Goal: Task Accomplishment & Management: Use online tool/utility

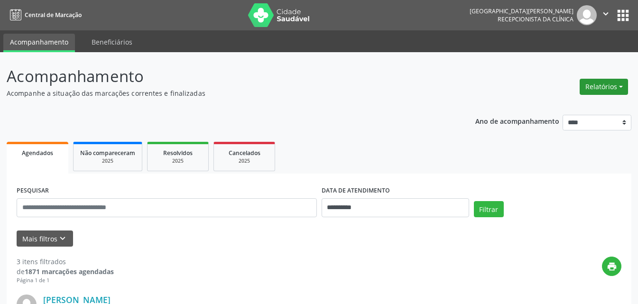
click at [606, 83] on button "Relatórios" at bounding box center [603, 87] width 48 height 16
click at [569, 105] on link "Agendamentos" at bounding box center [577, 107] width 102 height 13
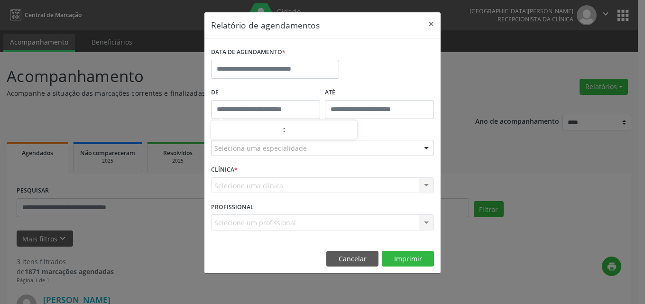
type input "*****"
click at [248, 106] on input "*****" at bounding box center [265, 109] width 109 height 19
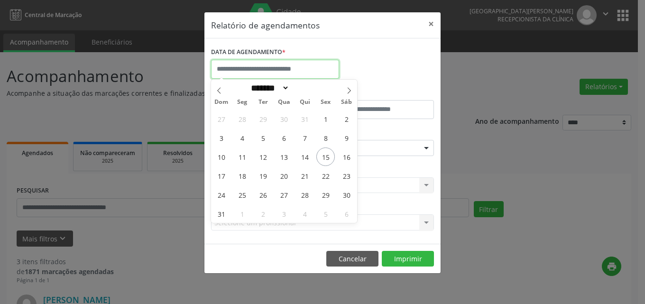
click at [266, 68] on input "text" at bounding box center [275, 69] width 128 height 19
click at [321, 156] on span "15" at bounding box center [325, 156] width 18 height 18
type input "**********"
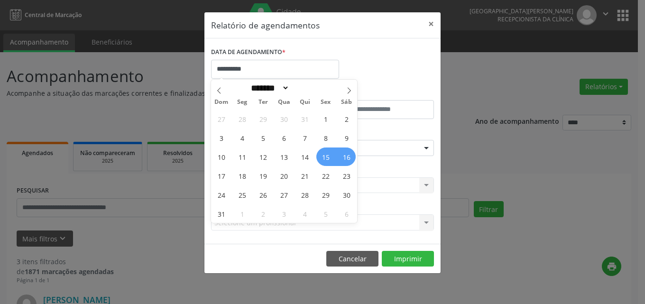
drag, startPoint x: 325, startPoint y: 154, endPoint x: 349, endPoint y: 159, distance: 25.1
click at [349, 159] on div "27 28 29 30 31 1 2 3 4 5 6 7 8 9 10 11 12 13 14 15 16 17 18 19 20 21 22 23 24 2…" at bounding box center [284, 166] width 146 height 114
click at [349, 159] on span "16" at bounding box center [346, 156] width 18 height 18
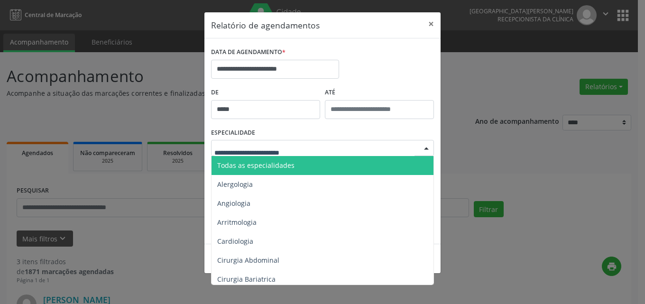
click at [314, 147] on div at bounding box center [322, 148] width 223 height 16
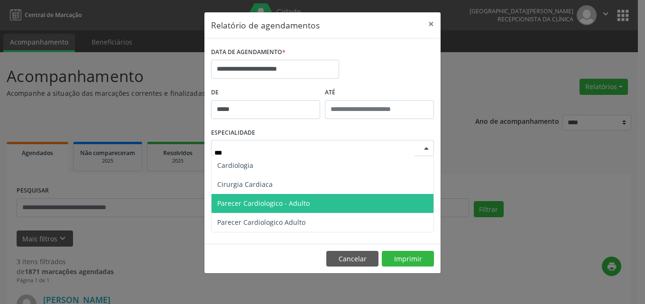
type input "****"
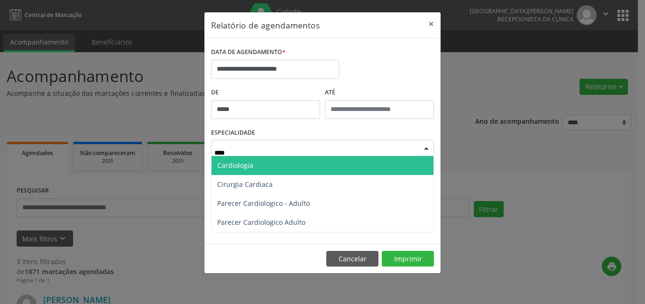
drag, startPoint x: 258, startPoint y: 167, endPoint x: 263, endPoint y: 168, distance: 4.8
click at [258, 167] on span "Cardiologia" at bounding box center [322, 165] width 222 height 19
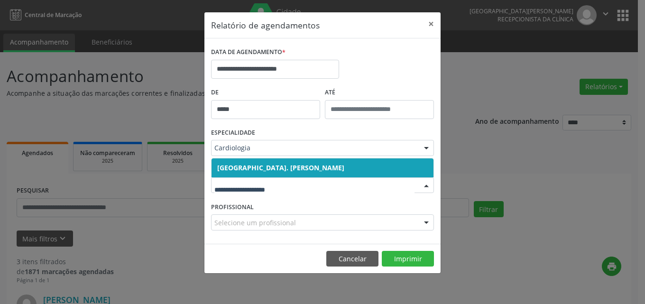
click at [338, 165] on span "[GEOGRAPHIC_DATA]. [PERSON_NAME]" at bounding box center [280, 167] width 127 height 9
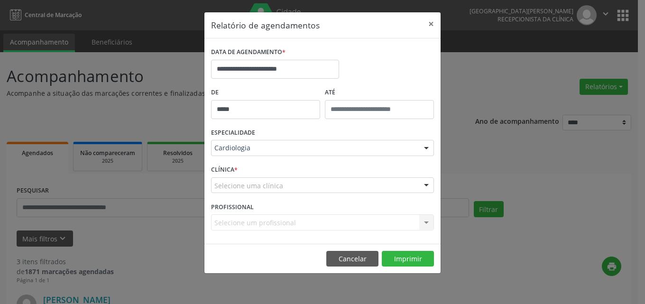
click at [339, 191] on div "Selecione uma clínica" at bounding box center [322, 185] width 223 height 16
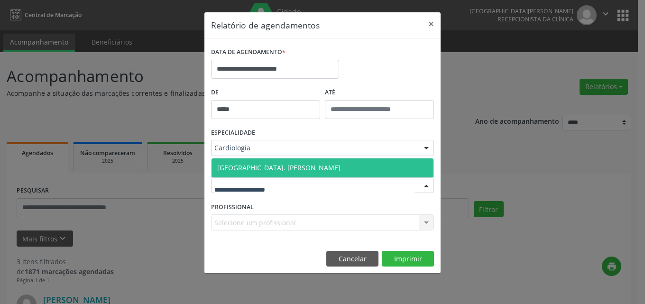
click at [304, 170] on span "[GEOGRAPHIC_DATA]. [PERSON_NAME]" at bounding box center [278, 167] width 123 height 9
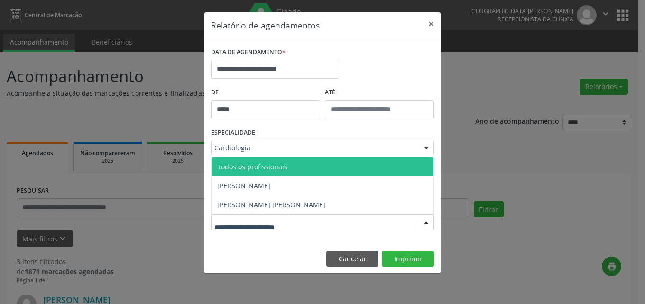
click at [312, 221] on div at bounding box center [322, 222] width 223 height 16
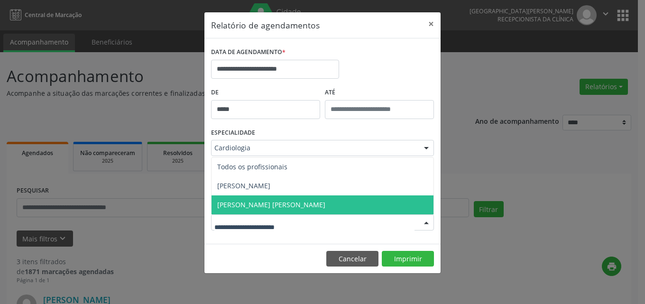
drag, startPoint x: 277, startPoint y: 204, endPoint x: 297, endPoint y: 207, distance: 20.1
click at [283, 204] on span "[PERSON_NAME] [PERSON_NAME]" at bounding box center [271, 204] width 108 height 9
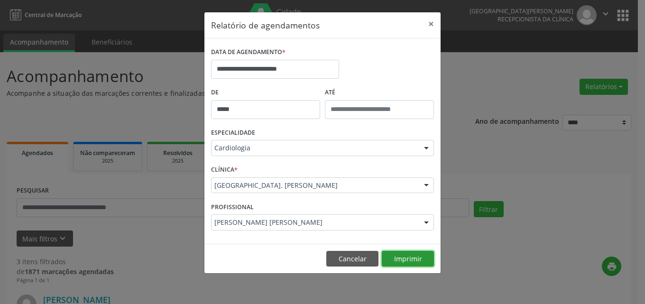
click at [401, 256] on button "Imprimir" at bounding box center [408, 259] width 52 height 16
